Goal: Task Accomplishment & Management: Manage account settings

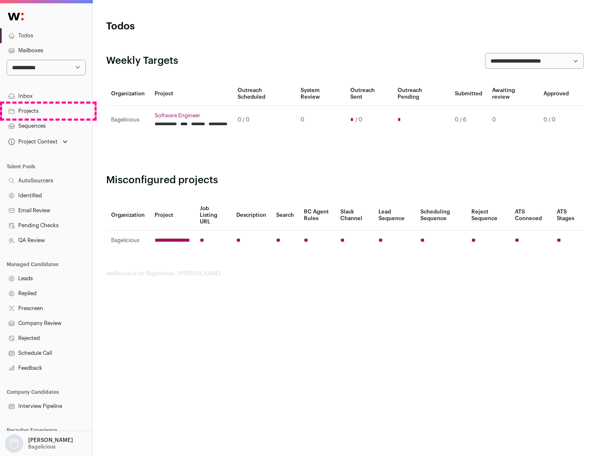
click at [46, 111] on link "Projects" at bounding box center [46, 111] width 92 height 15
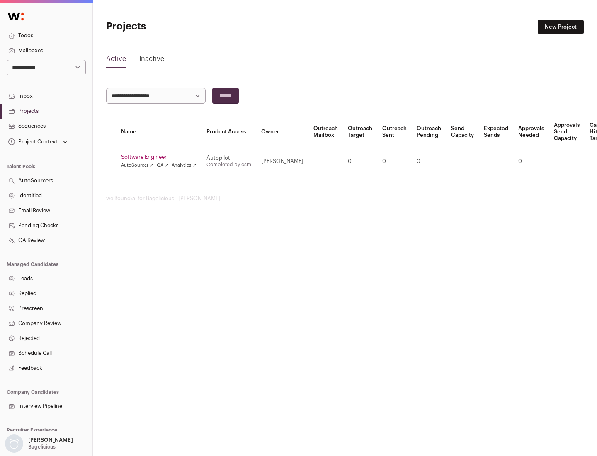
click at [161, 157] on link "Software Engineer" at bounding box center [158, 157] width 75 height 7
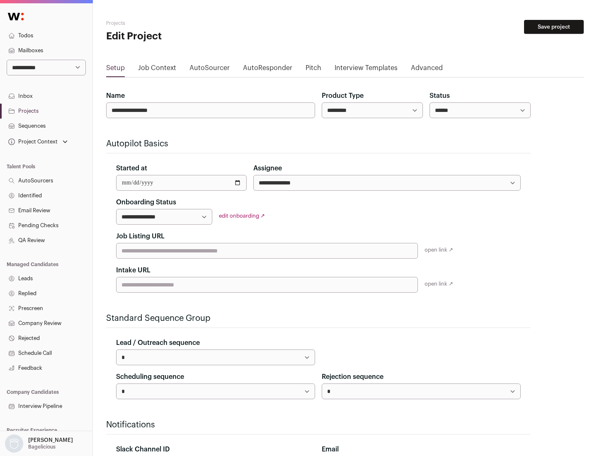
click at [554, 27] on button "Save project" at bounding box center [554, 27] width 60 height 14
